Goal: Information Seeking & Learning: Check status

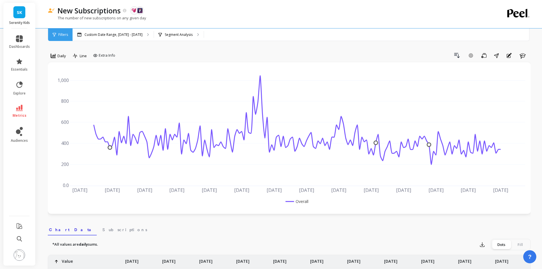
click at [67, 36] on span "Filters" at bounding box center [63, 34] width 10 height 5
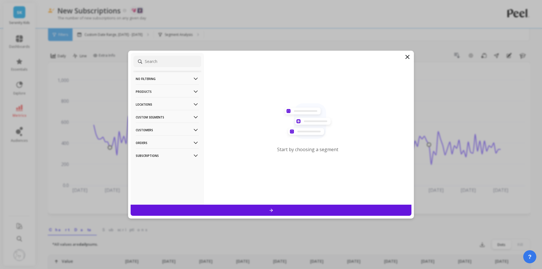
click at [158, 90] on p "Products" at bounding box center [167, 91] width 63 height 15
click at [155, 104] on p "Locations" at bounding box center [167, 104] width 63 height 15
click at [404, 57] on icon at bounding box center [407, 56] width 7 height 7
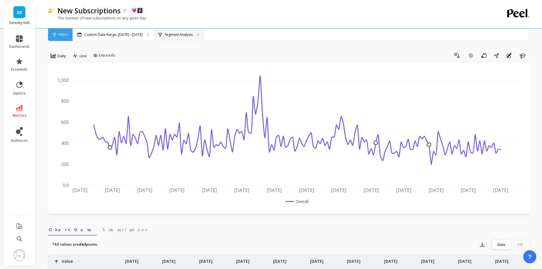
click at [174, 34] on p "Segment Analysis" at bounding box center [179, 34] width 28 height 5
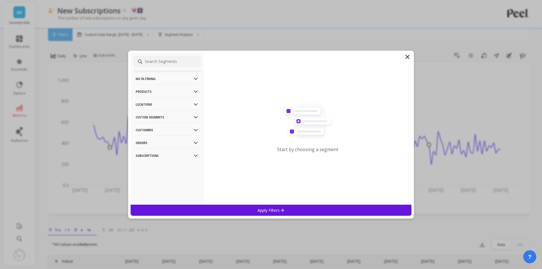
click at [406, 58] on icon at bounding box center [407, 56] width 7 height 7
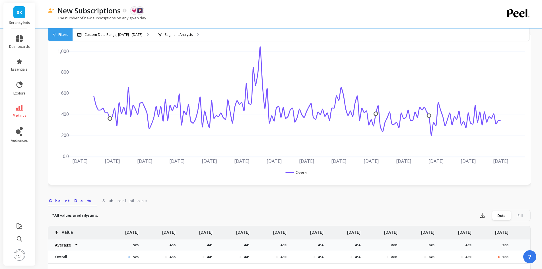
scroll to position [28, 0]
drag, startPoint x: 74, startPoint y: 9, endPoint x: 120, endPoint y: 10, distance: 46.1
click at [120, 10] on p "New Subscriptions" at bounding box center [88, 11] width 63 height 10
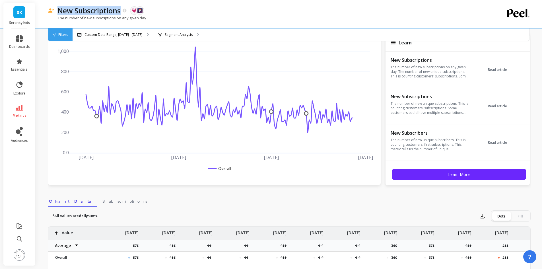
copy p "New Subscriptions"
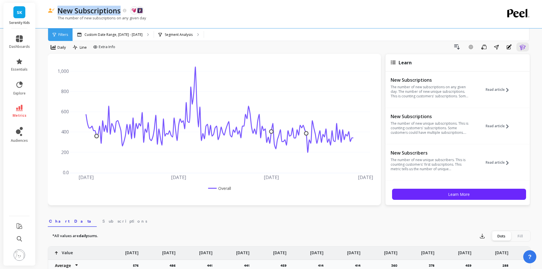
scroll to position [0, 0]
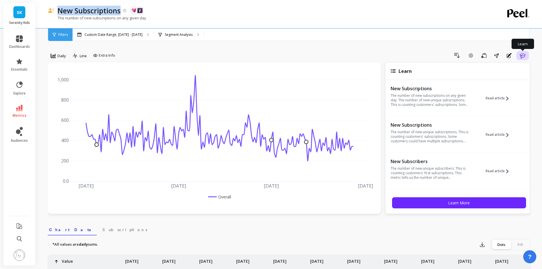
click at [525, 54] on icon "button" at bounding box center [523, 55] width 6 height 5
